Goal: Download file/media

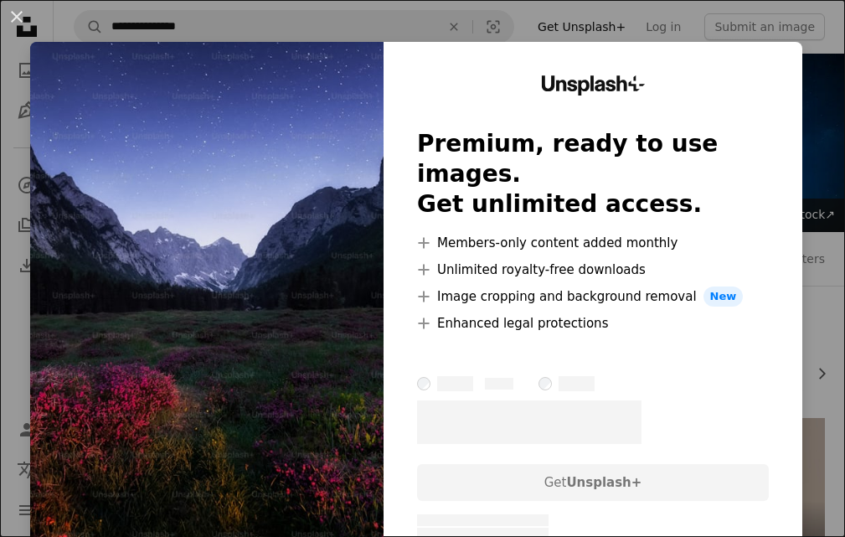
scroll to position [167, 0]
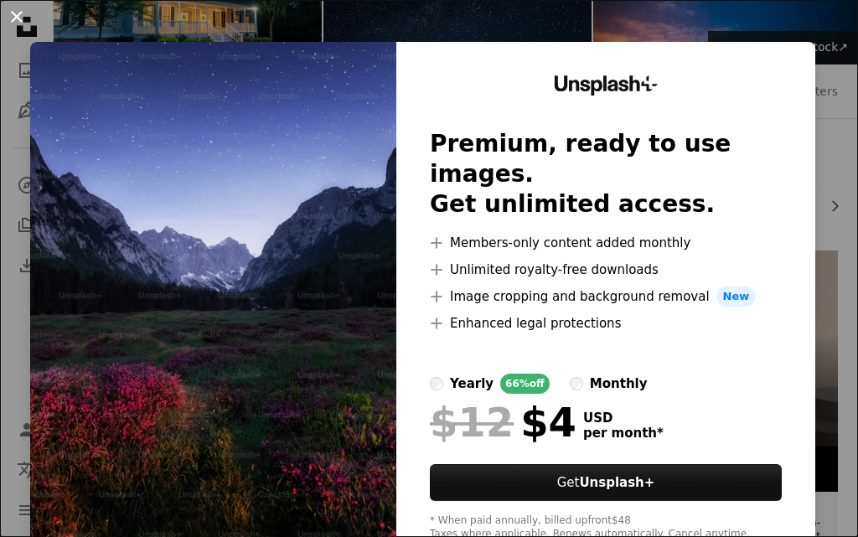
click at [13, 23] on button "An X shape" at bounding box center [17, 17] width 20 height 20
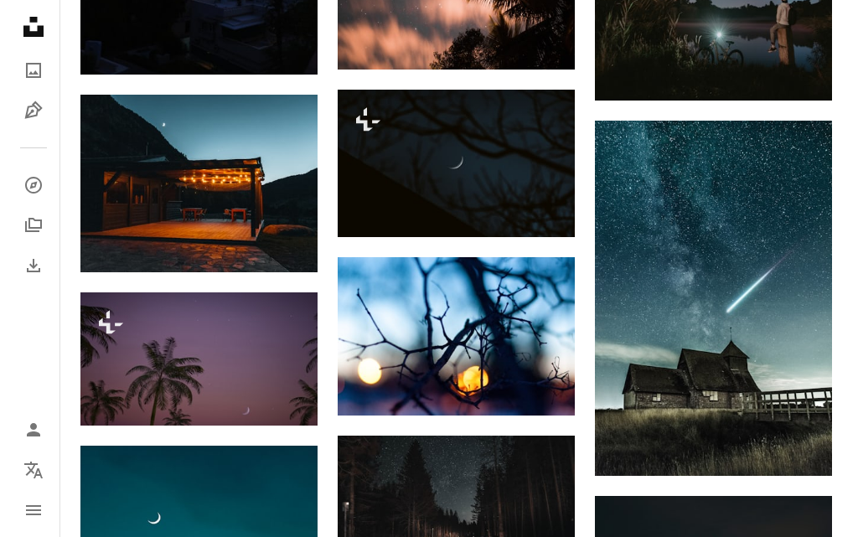
scroll to position [1089, 0]
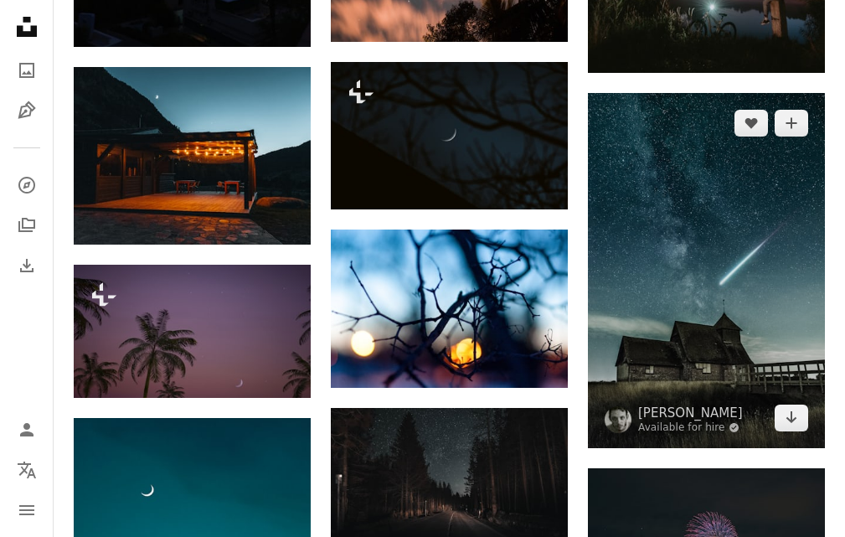
click at [689, 292] on img at bounding box center [706, 270] width 237 height 355
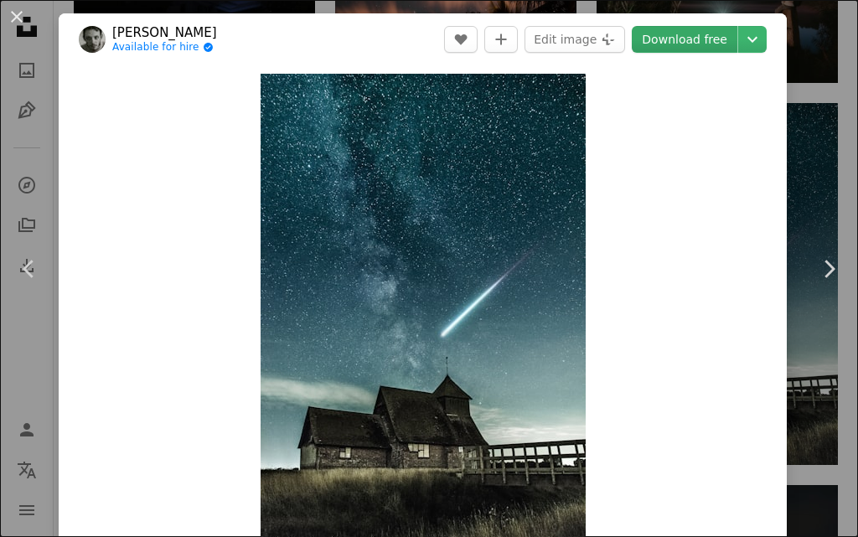
click at [656, 38] on link "Download free" at bounding box center [684, 39] width 106 height 27
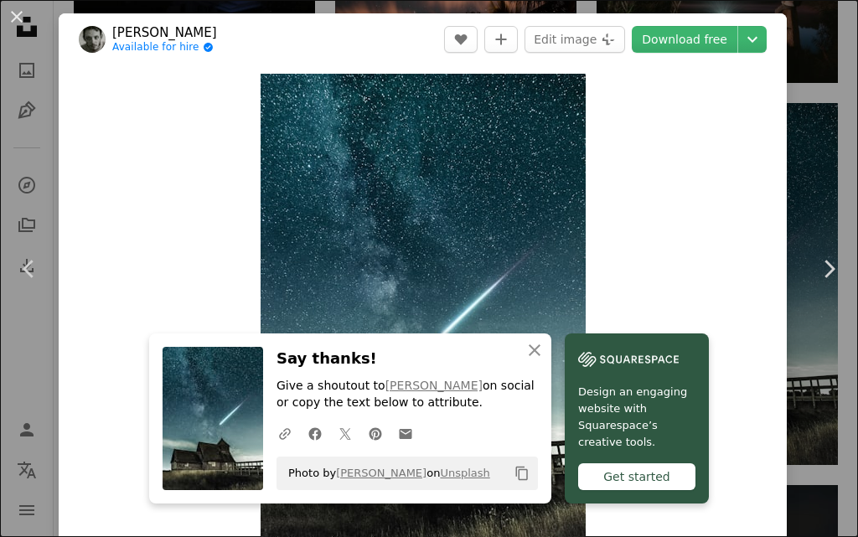
click at [637, 479] on div "Get started" at bounding box center [636, 476] width 117 height 27
